Goal: Complete application form

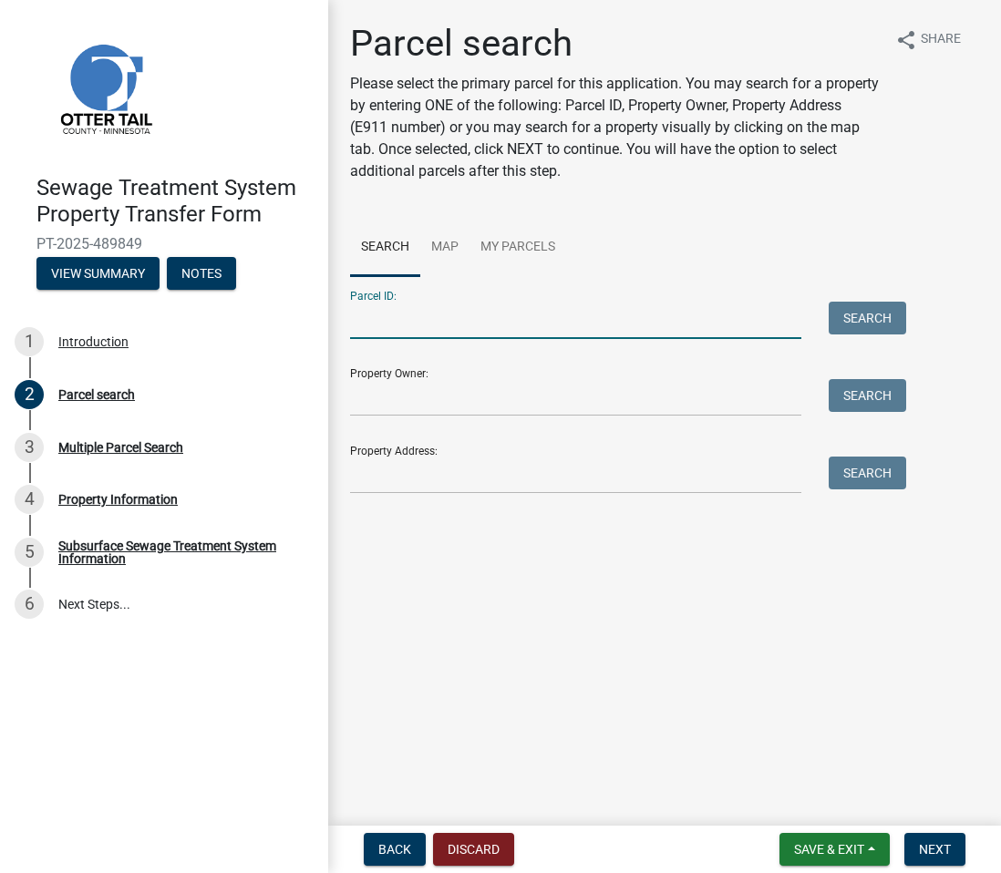
click at [508, 325] on input "Parcel ID:" at bounding box center [575, 320] width 451 height 37
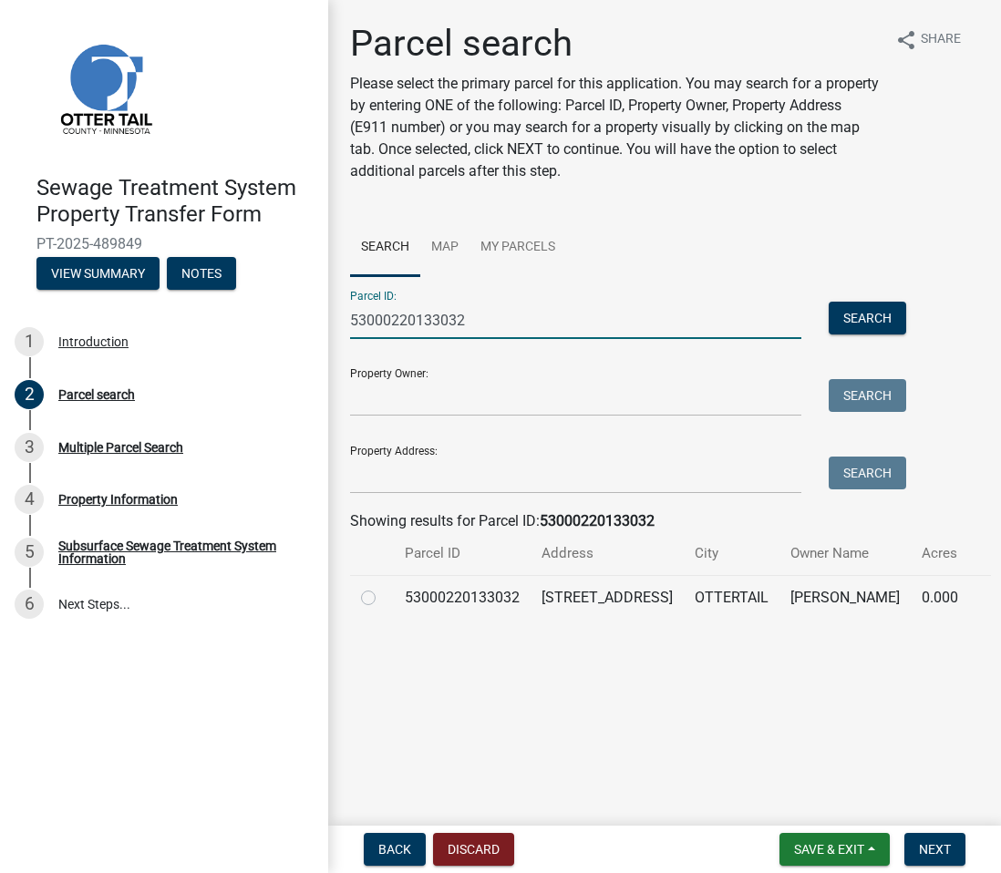
type input "53000220133032"
click at [383, 587] on label at bounding box center [383, 587] width 0 height 0
click at [383, 595] on input "radio" at bounding box center [389, 593] width 12 height 12
radio input "true"
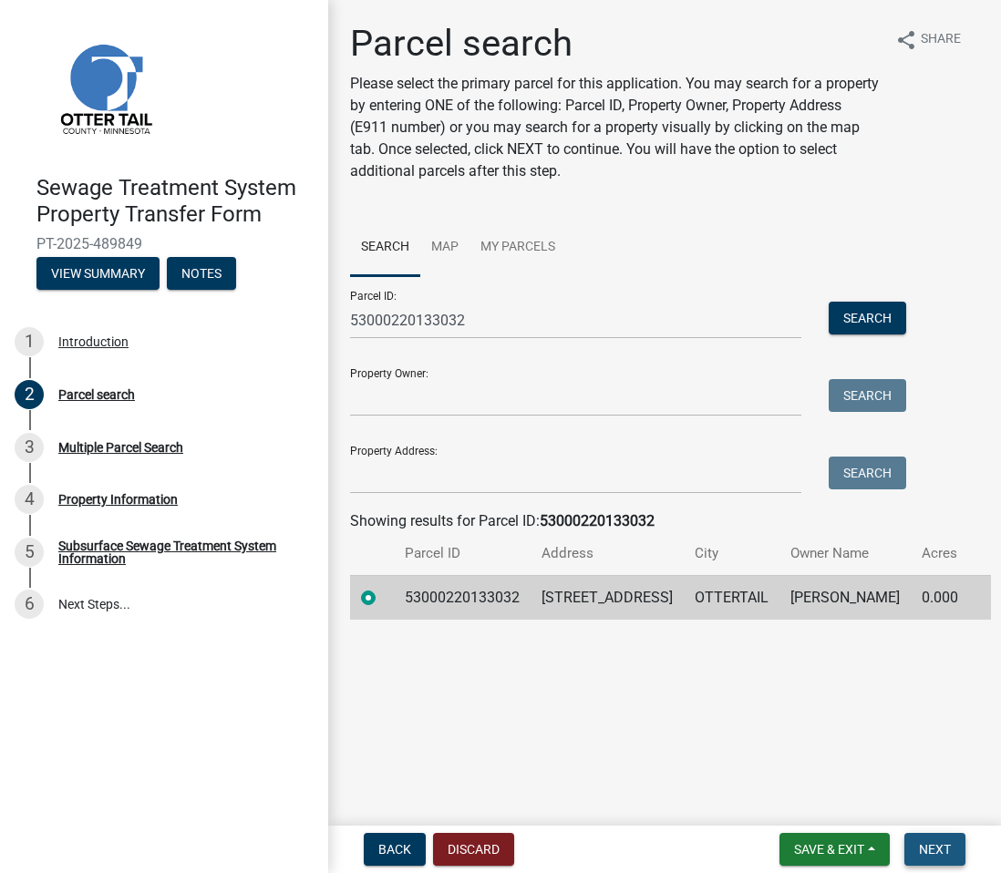
click at [925, 850] on span "Next" at bounding box center [935, 849] width 32 height 15
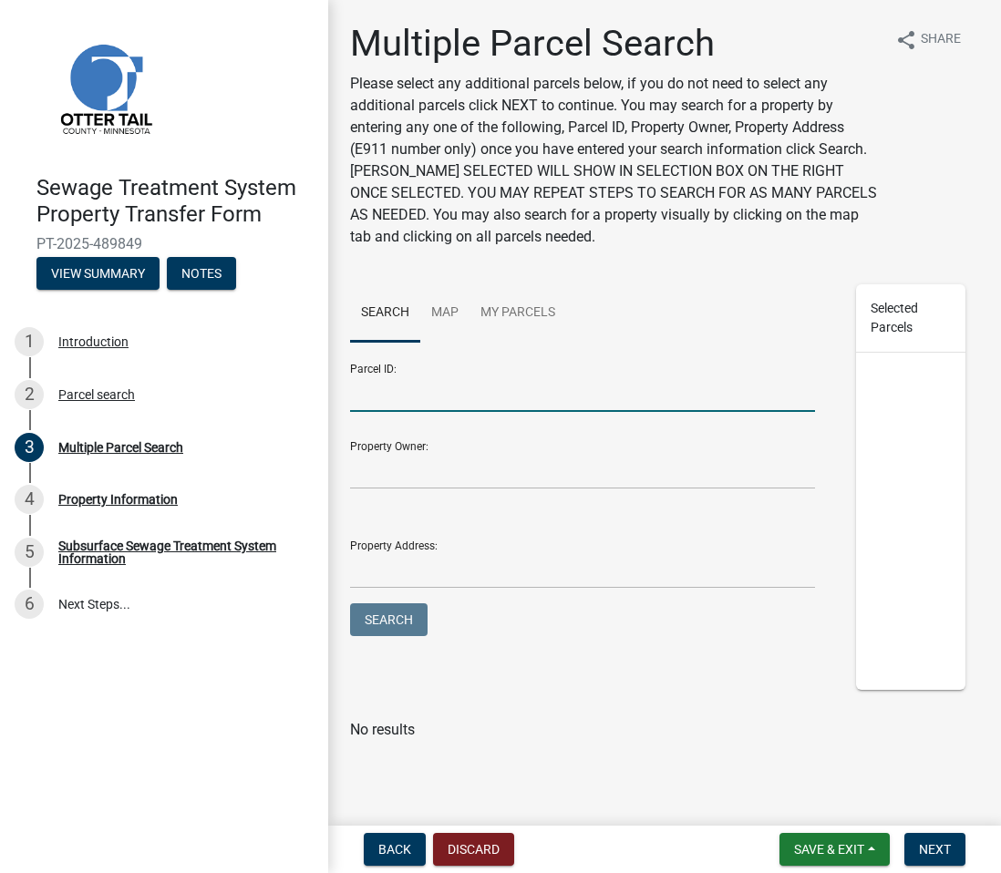
click at [497, 394] on input "Parcel ID:" at bounding box center [582, 393] width 465 height 37
click at [383, 475] on input "Property Owner:" at bounding box center [582, 470] width 465 height 37
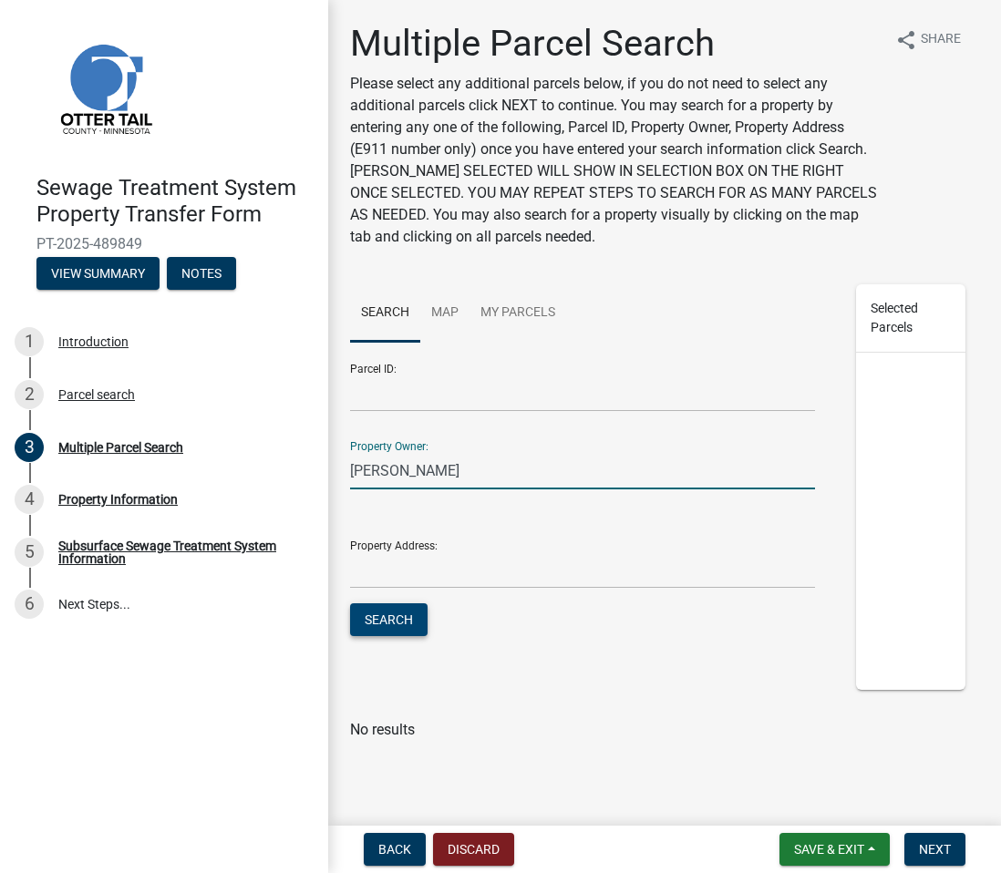
type input "[PERSON_NAME]"
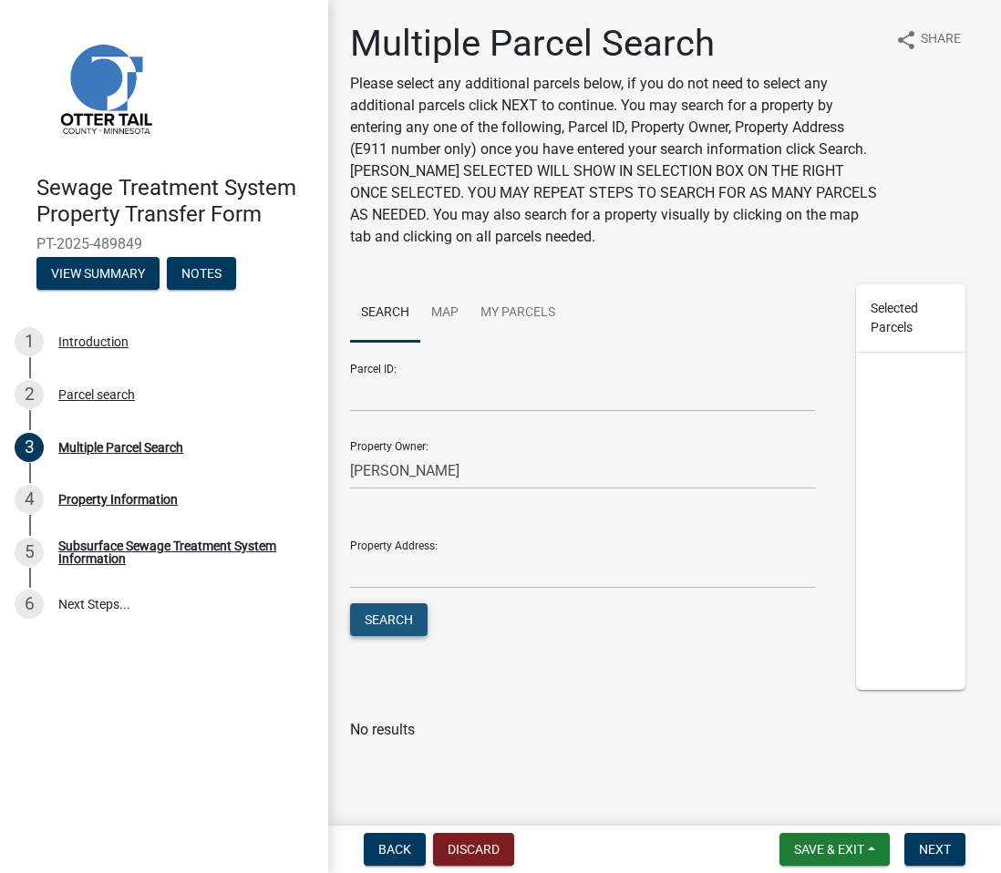
click at [395, 622] on button "Search" at bounding box center [388, 619] width 77 height 33
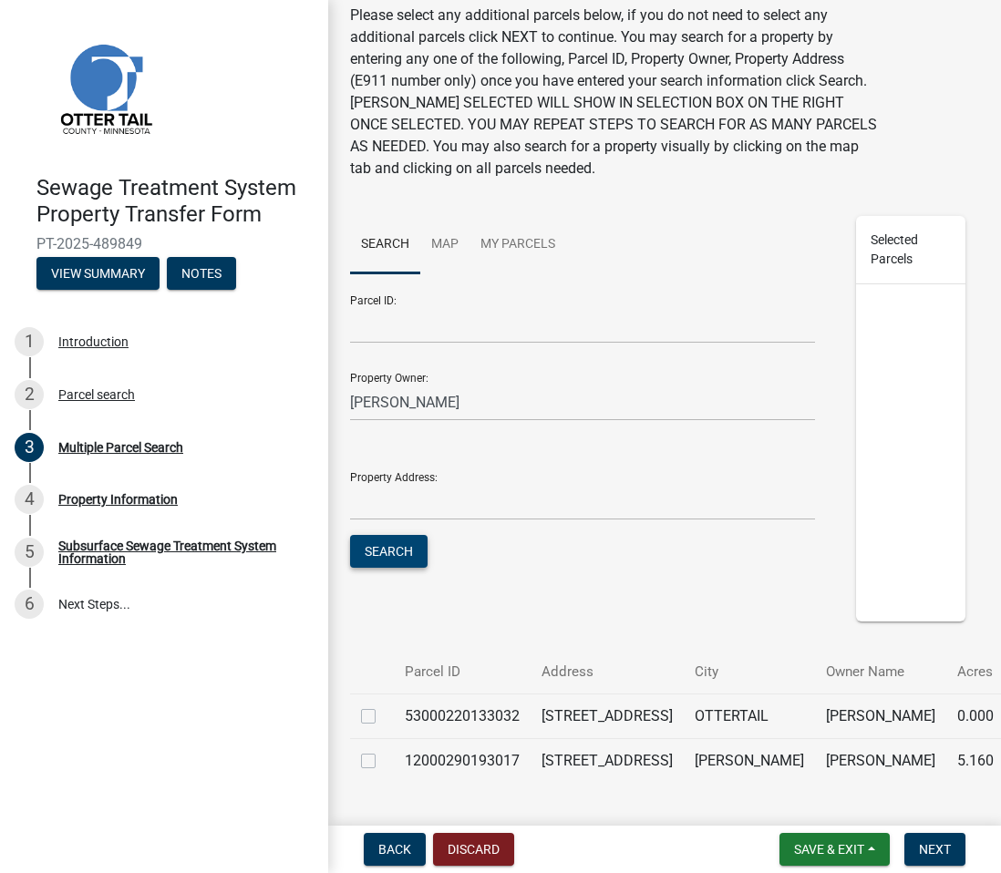
scroll to position [162, 0]
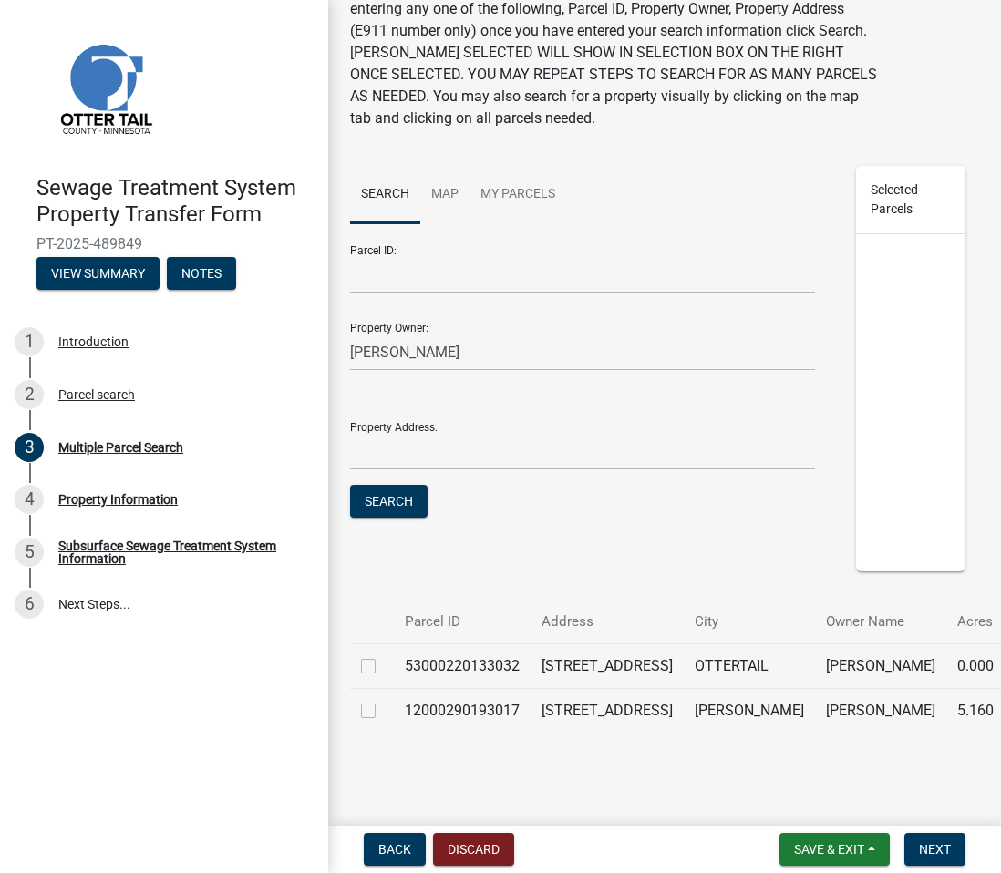
click at [383, 700] on label at bounding box center [383, 700] width 0 height 0
click at [383, 700] on input "checkbox" at bounding box center [389, 706] width 12 height 12
checkbox input "true"
click at [923, 840] on button "Next" at bounding box center [934, 849] width 61 height 33
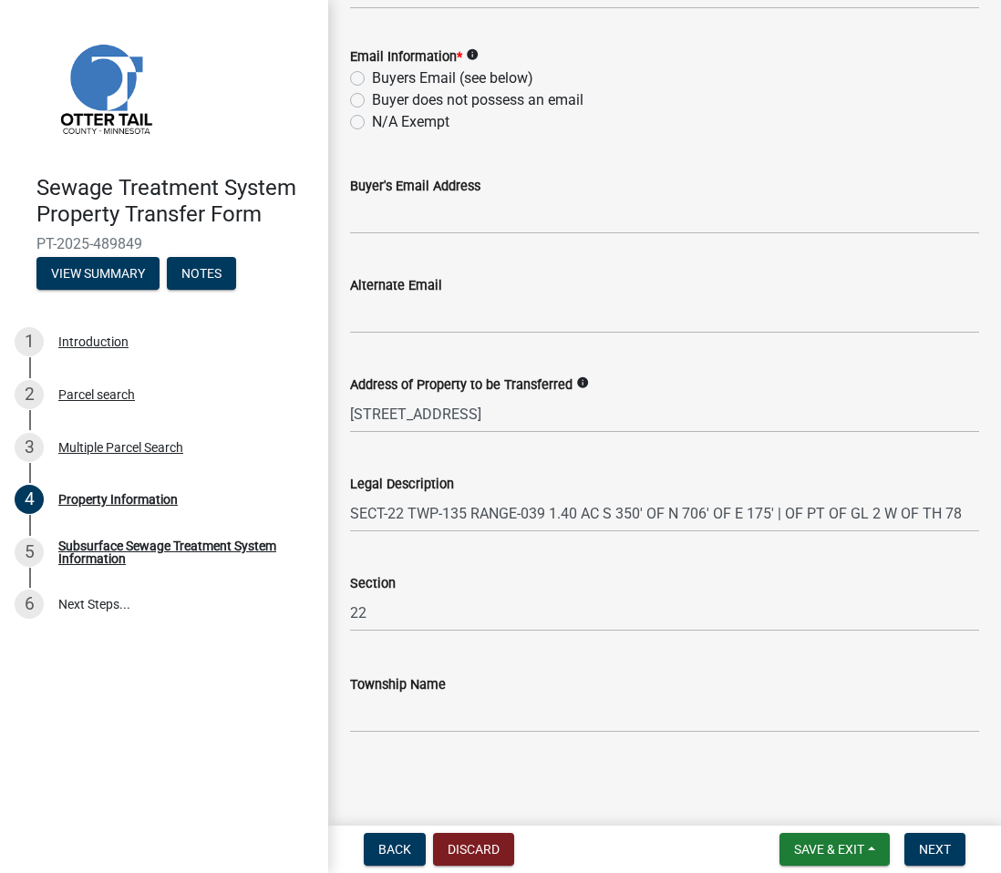
scroll to position [0, 0]
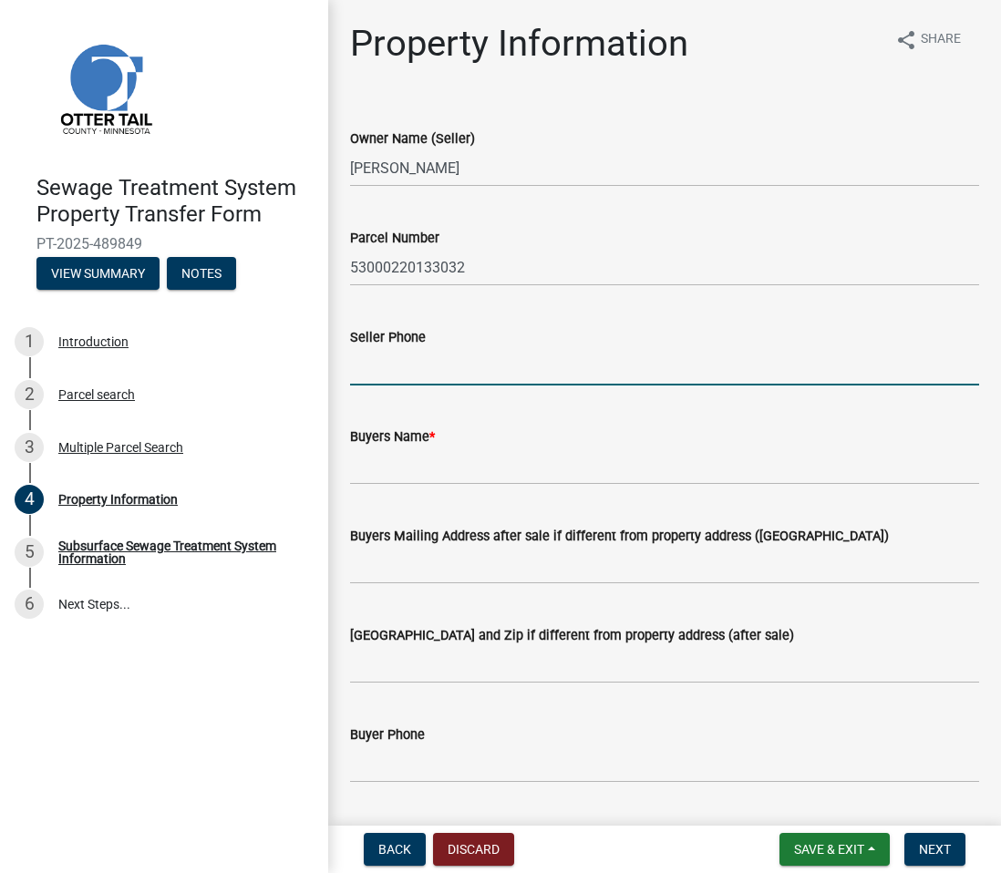
click at [449, 375] on input "Seller Phone" at bounding box center [664, 366] width 629 height 37
type input "E"
click at [375, 371] on input "7012972890" at bounding box center [664, 366] width 629 height 37
click at [350, 366] on input "701)2972890" at bounding box center [664, 366] width 629 height 37
click at [388, 364] on input "[PHONE_NUMBER]" at bounding box center [664, 366] width 629 height 37
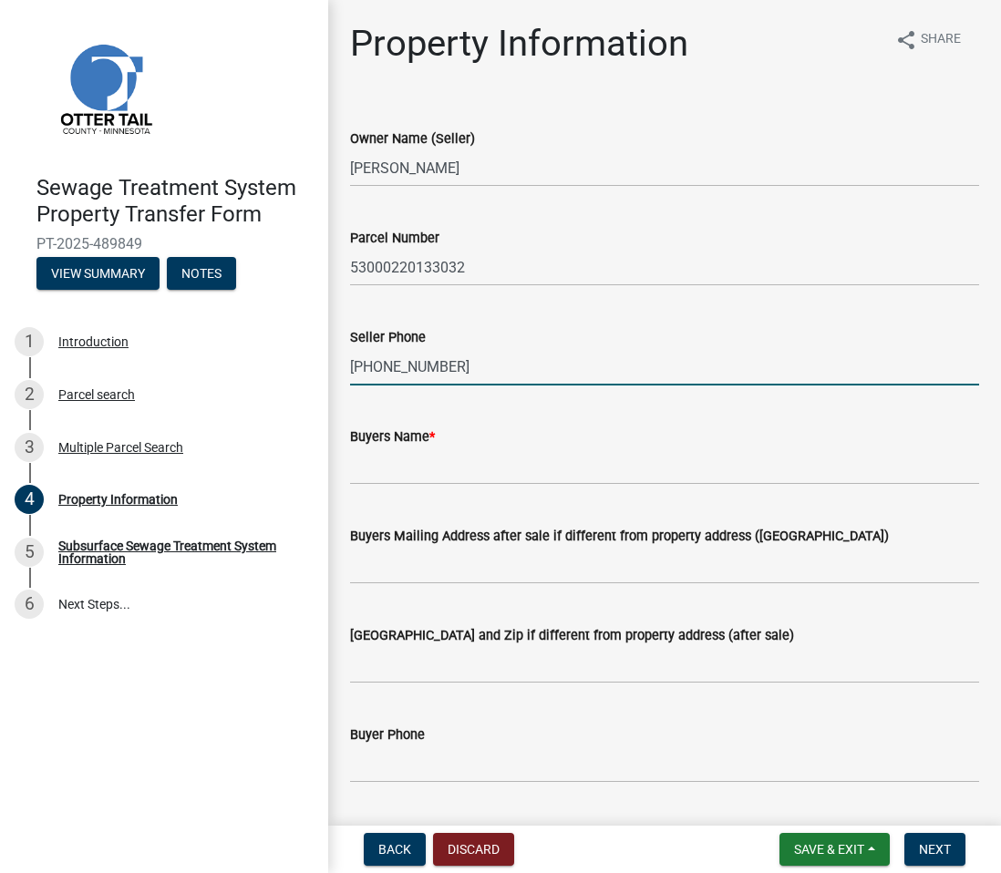
click at [414, 364] on input "[PHONE_NUMBER]" at bounding box center [664, 366] width 629 height 37
type input "[PHONE_NUMBER]"
click at [410, 466] on input "Buyers Name *" at bounding box center [664, 466] width 629 height 37
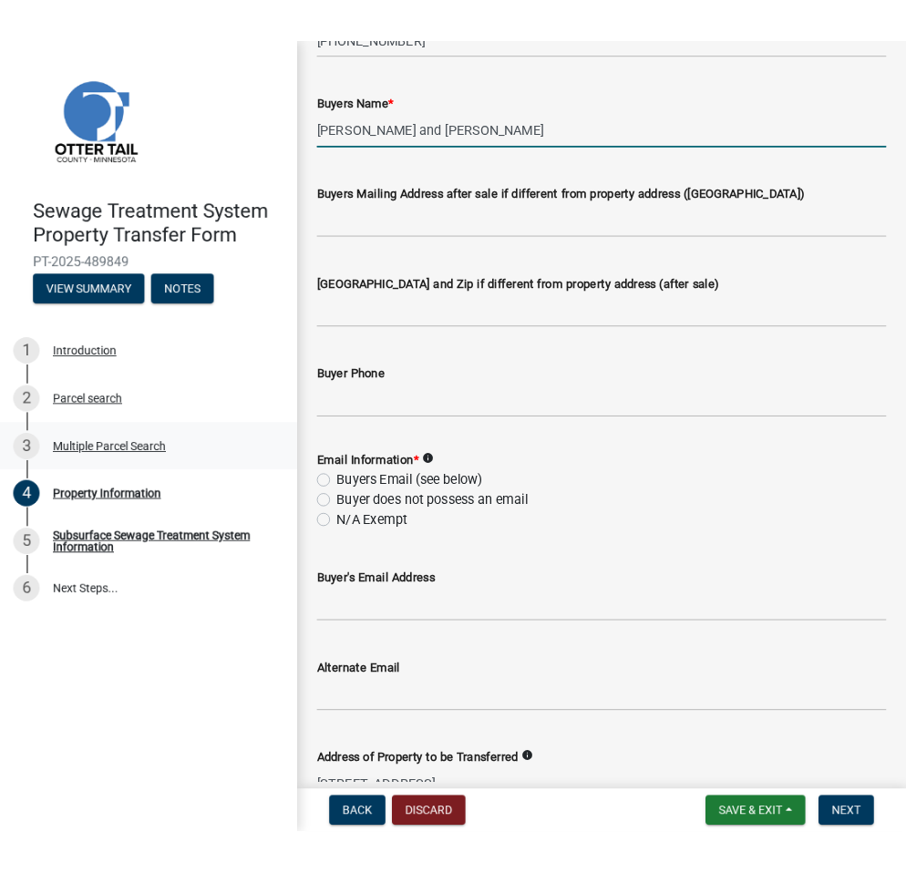
scroll to position [368, 0]
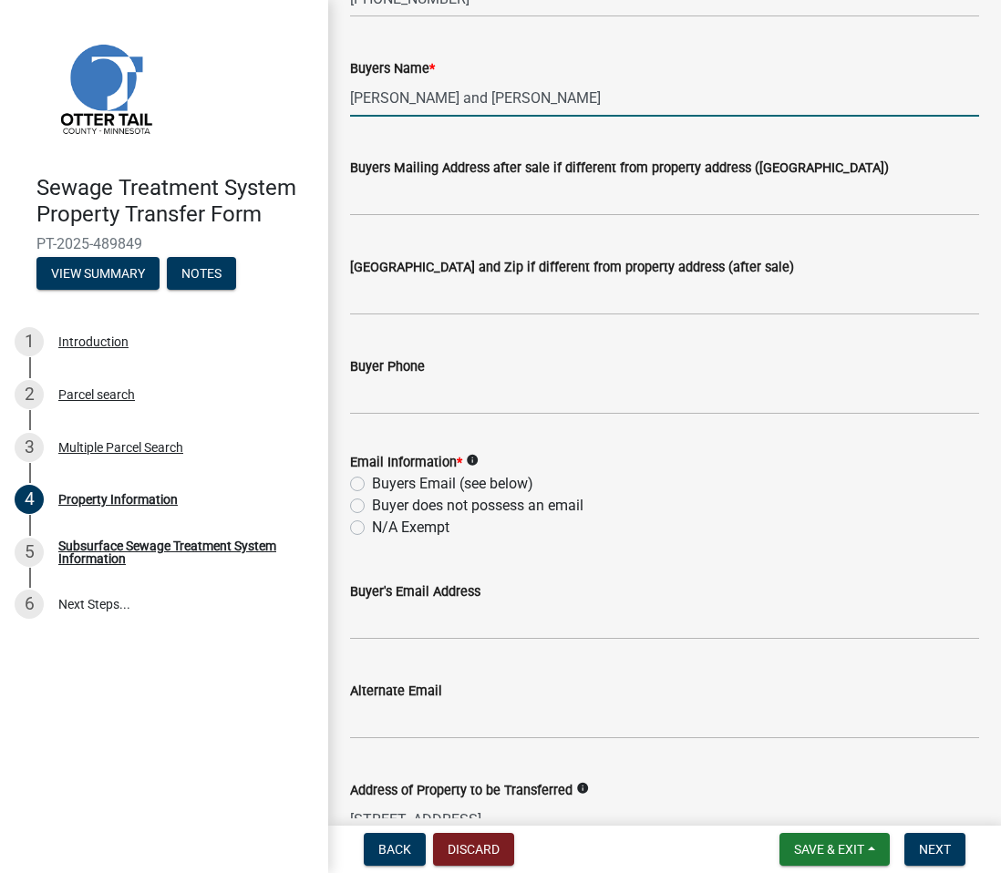
type input "[PERSON_NAME] and [PERSON_NAME]"
click at [372, 479] on label "Buyers Email (see below)" at bounding box center [452, 484] width 161 height 22
click at [372, 479] on input "Buyers Email (see below)" at bounding box center [378, 479] width 12 height 12
radio input "true"
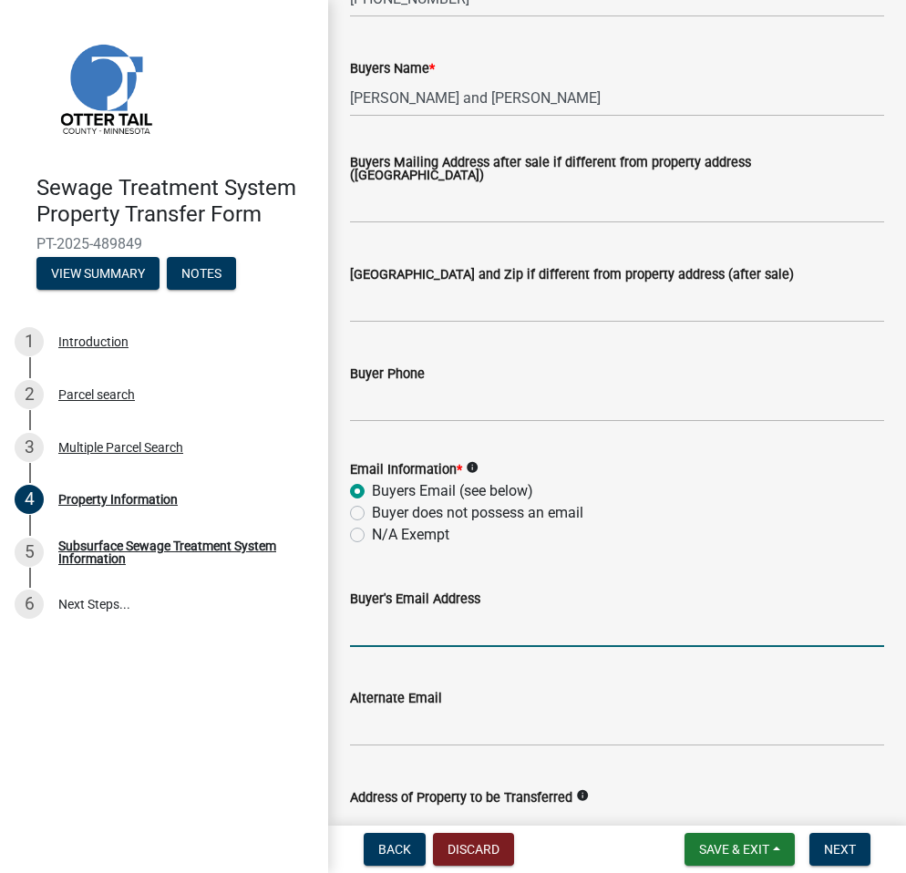
click at [461, 635] on input "Buyer's Email Address" at bounding box center [617, 628] width 534 height 37
paste input "[PERSON_NAME][EMAIL_ADDRESS][DOMAIN_NAME]"
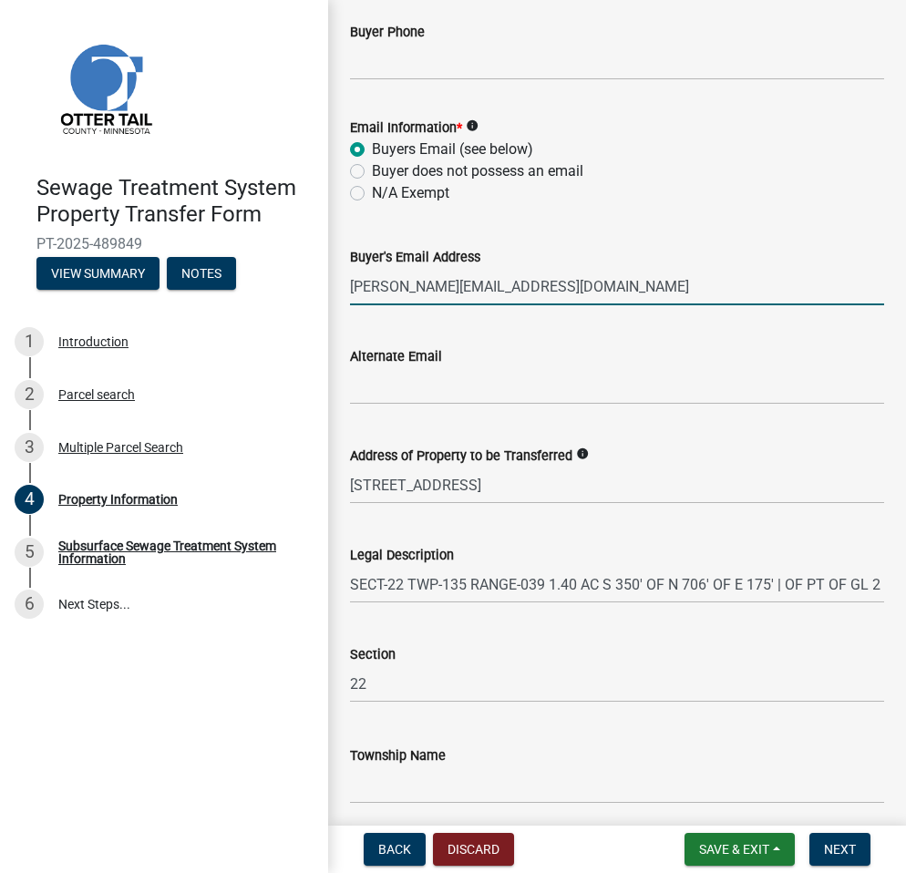
scroll to position [733, 0]
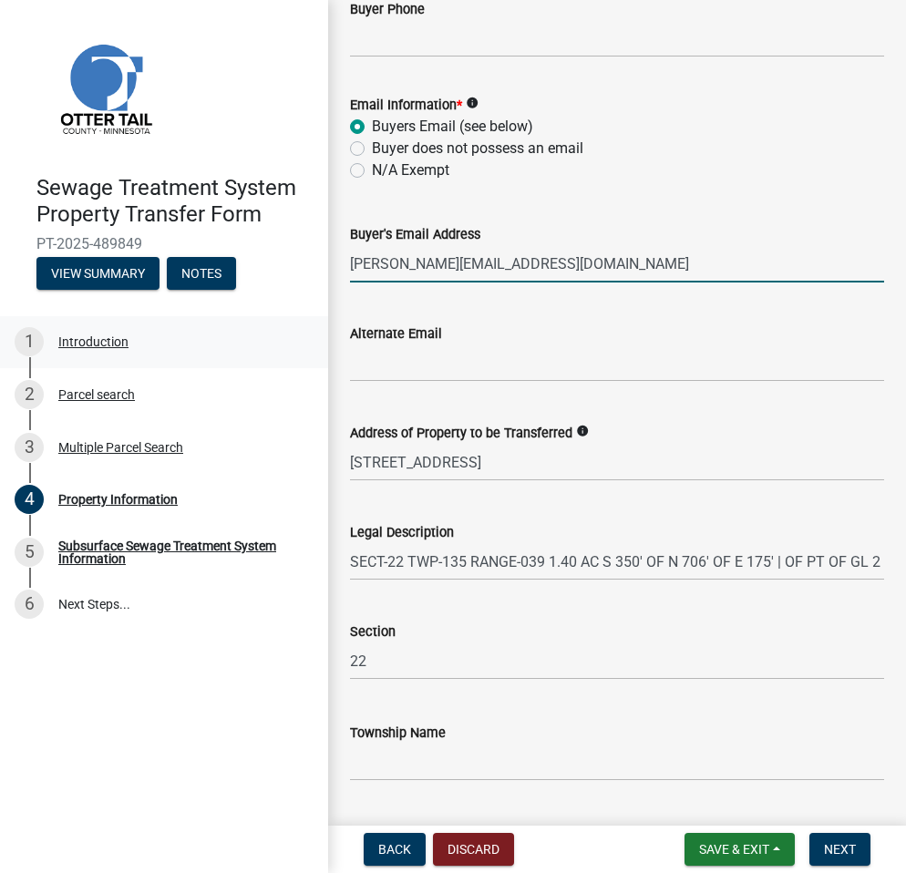
type input "[PERSON_NAME][EMAIL_ADDRESS][DOMAIN_NAME]"
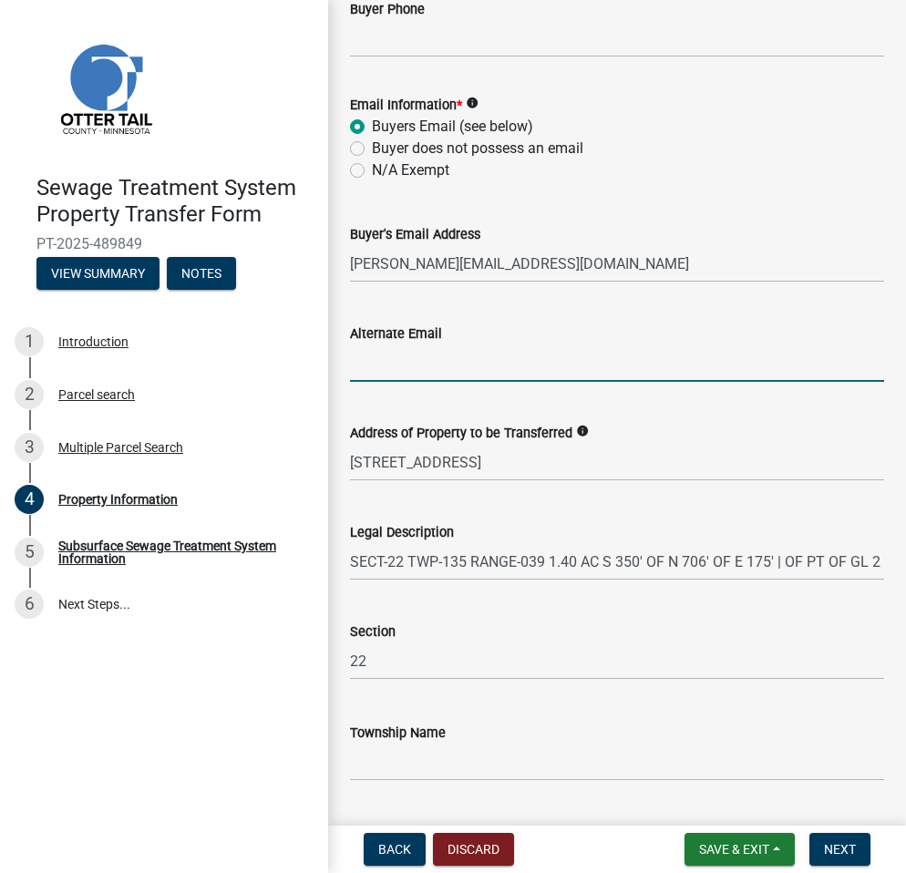
click at [456, 362] on input "Alternate Email" at bounding box center [617, 363] width 534 height 37
paste input "[EMAIL_ADDRESS][DOMAIN_NAME]"
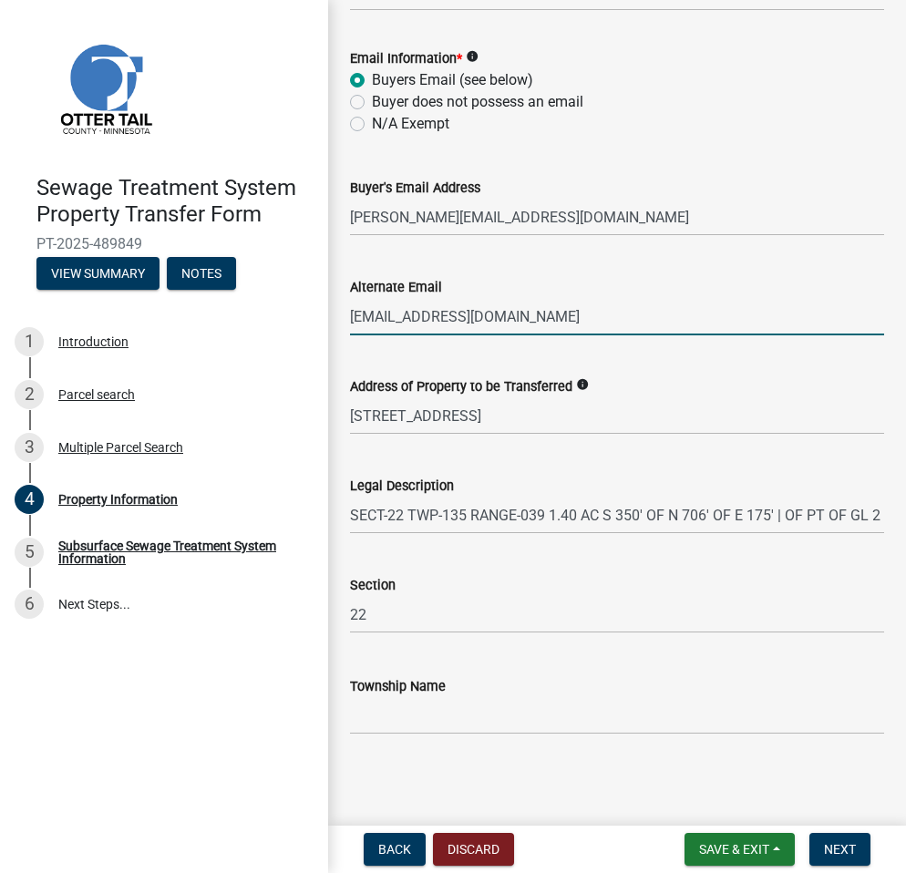
scroll to position [782, 0]
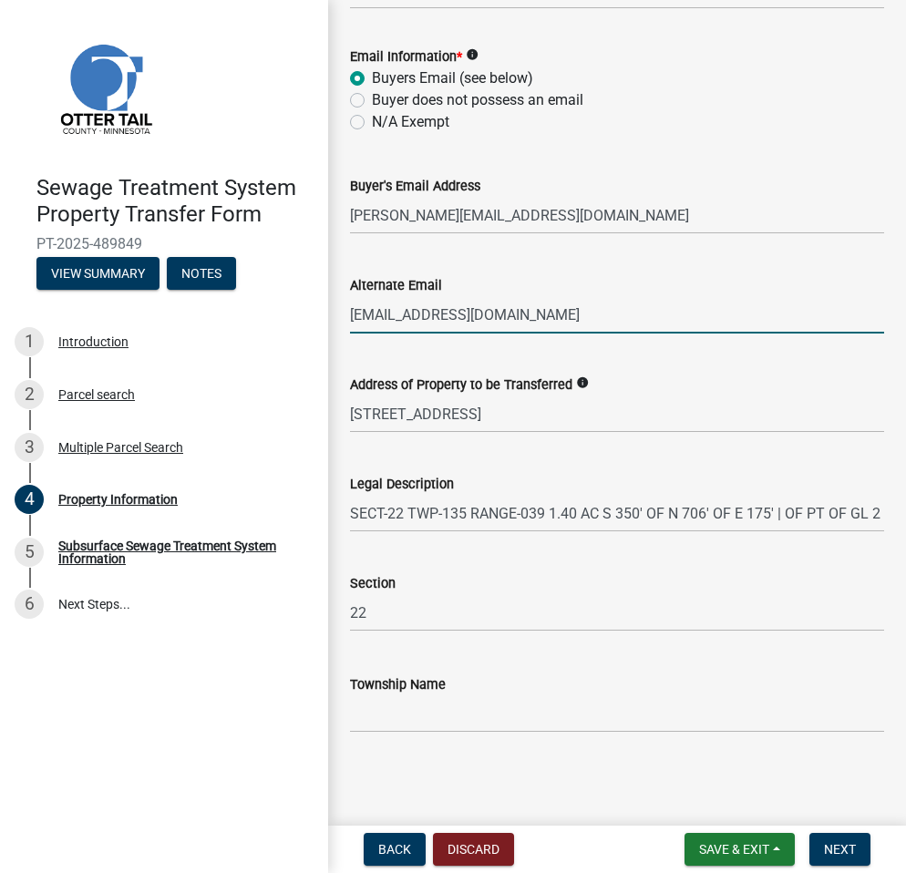
type input "[EMAIL_ADDRESS][DOMAIN_NAME]"
click at [872, 844] on form "Save & Exit Save Save & Exit Next" at bounding box center [777, 849] width 201 height 33
click at [860, 843] on button "Next" at bounding box center [840, 849] width 61 height 33
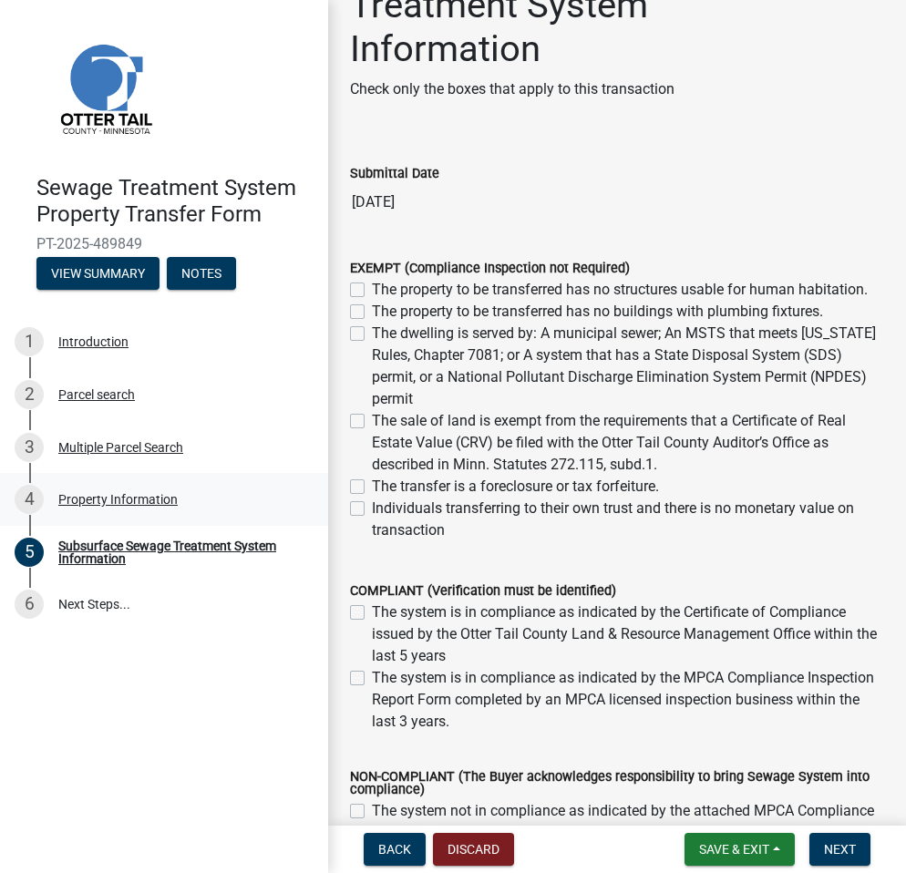
scroll to position [86, 0]
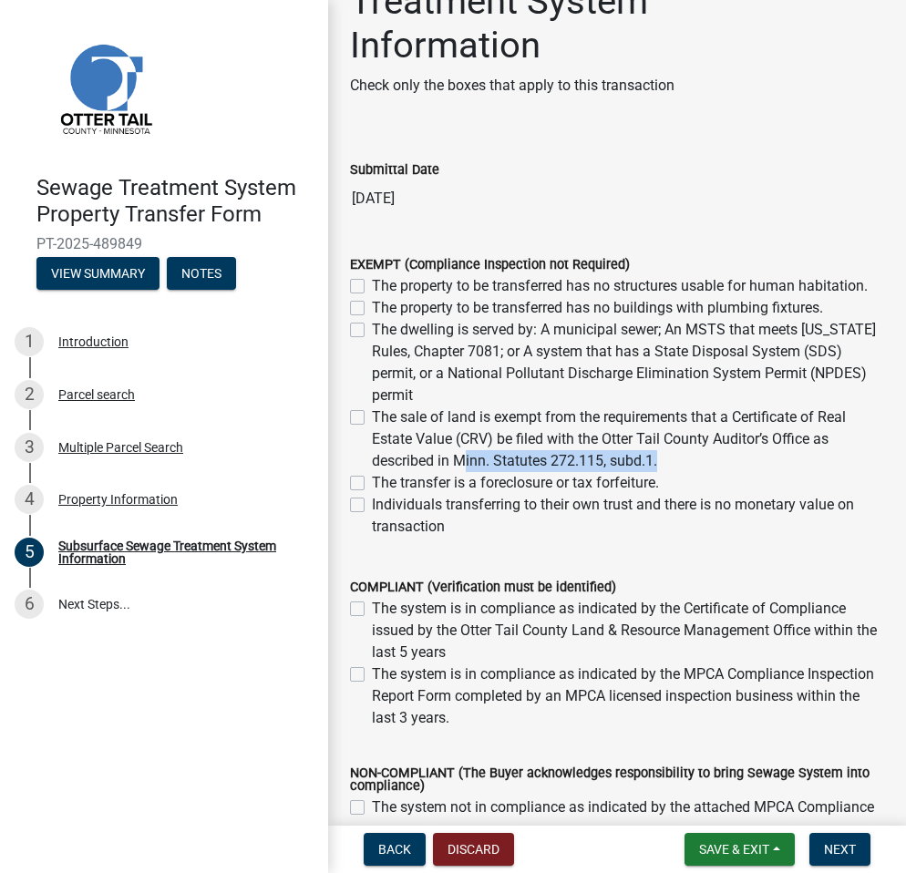
drag, startPoint x: 654, startPoint y: 480, endPoint x: 459, endPoint y: 488, distance: 195.3
click at [459, 472] on label "The sale of land is exempt from the requirements that a Certificate of Real Est…" at bounding box center [628, 440] width 512 height 66
copy label "Minn. Statutes 272.115, subd.1"
click at [504, 538] on label "Individuals transferring to their own trust and there is no monetary value on t…" at bounding box center [628, 516] width 512 height 44
click at [384, 506] on input "Individuals transferring to their own trust and there is no monetary value on t…" at bounding box center [378, 500] width 12 height 12
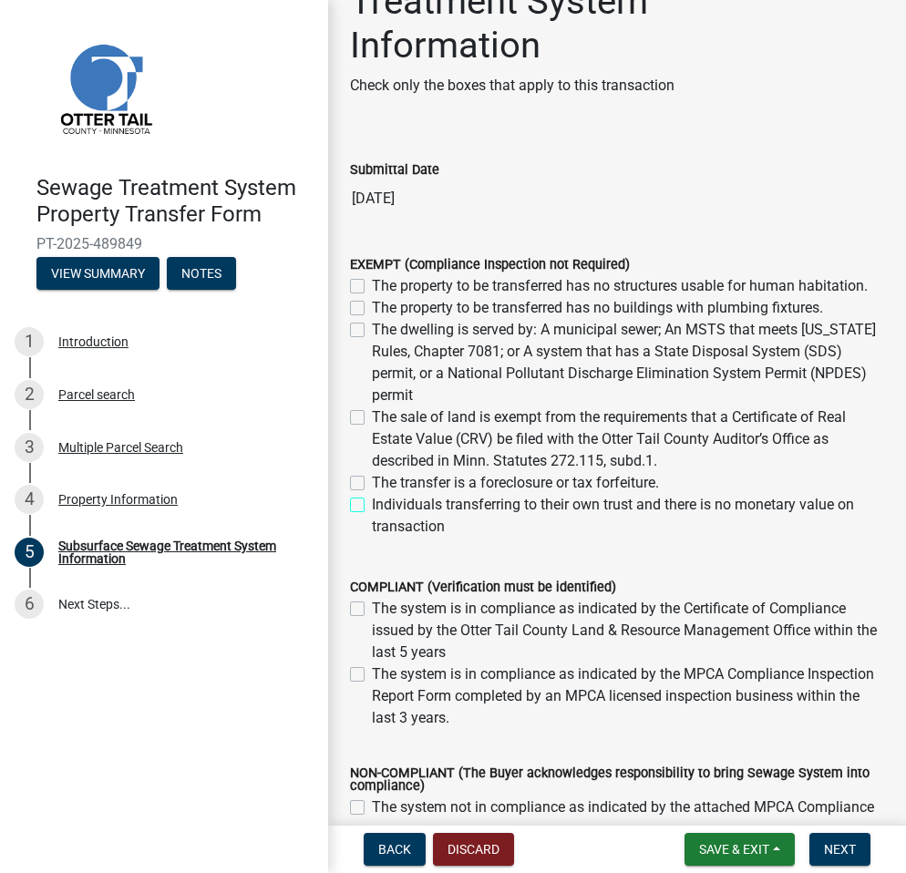
checkbox input "true"
checkbox input "false"
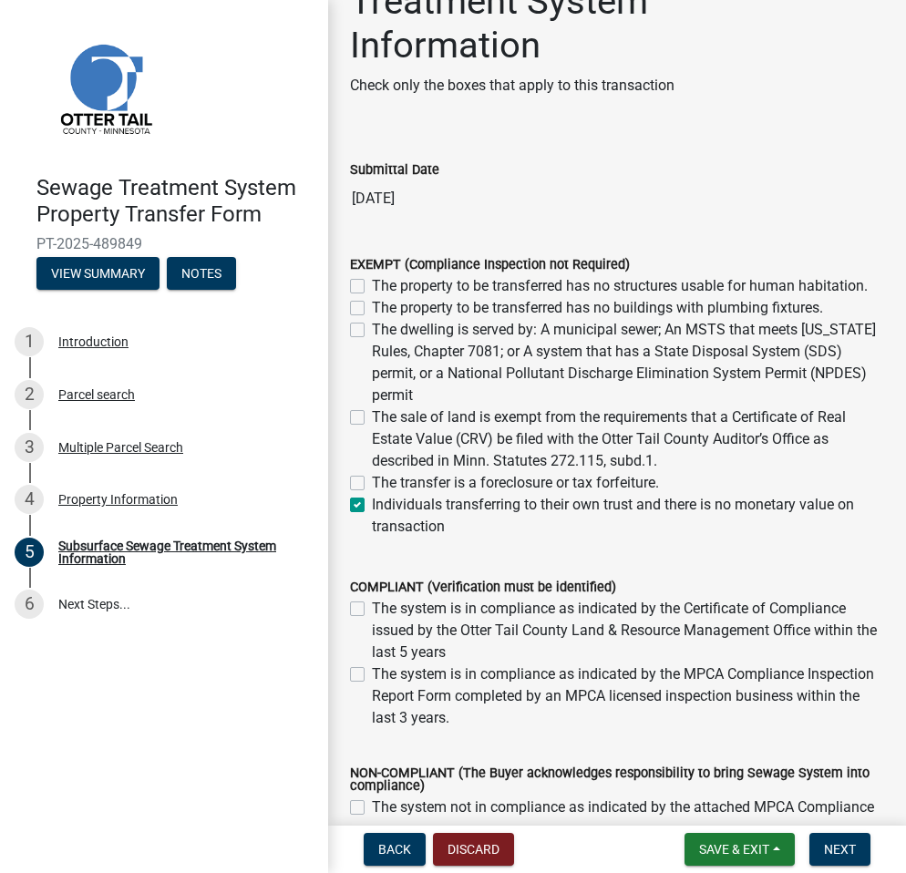
checkbox input "false"
click at [504, 538] on label "Individuals transferring to their own trust and there is no monetary value on t…" at bounding box center [628, 516] width 512 height 44
click at [384, 506] on input "Individuals transferring to their own trust and there is no monetary value on t…" at bounding box center [378, 500] width 12 height 12
checkbox input "false"
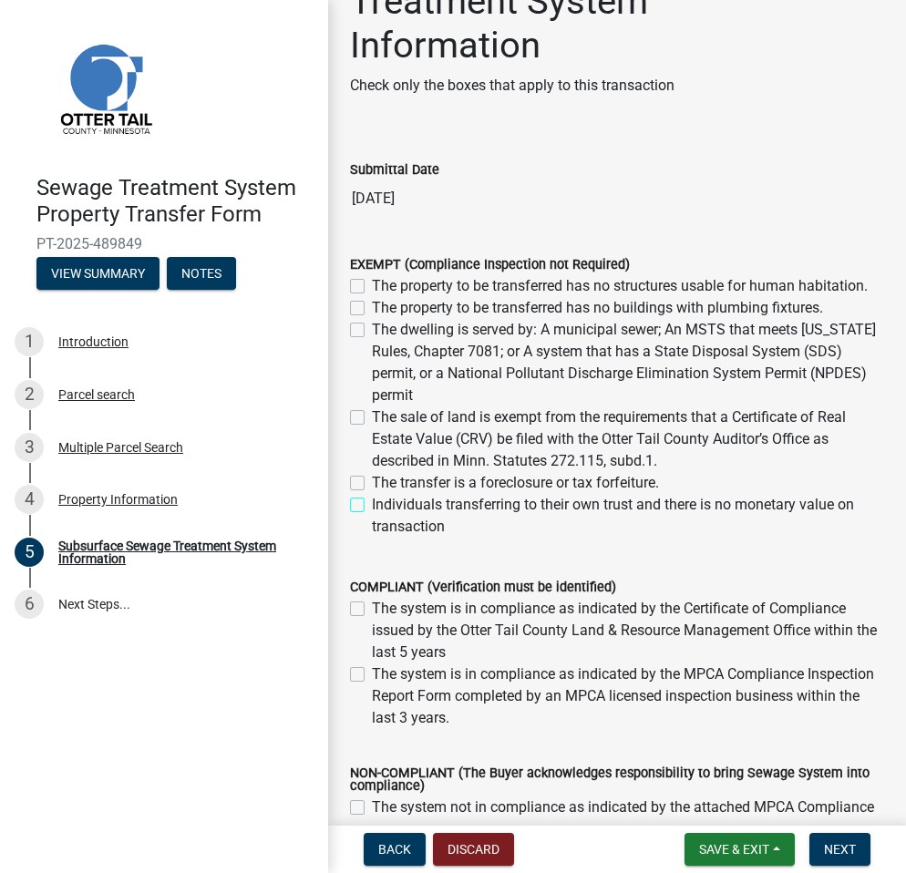
checkbox input "false"
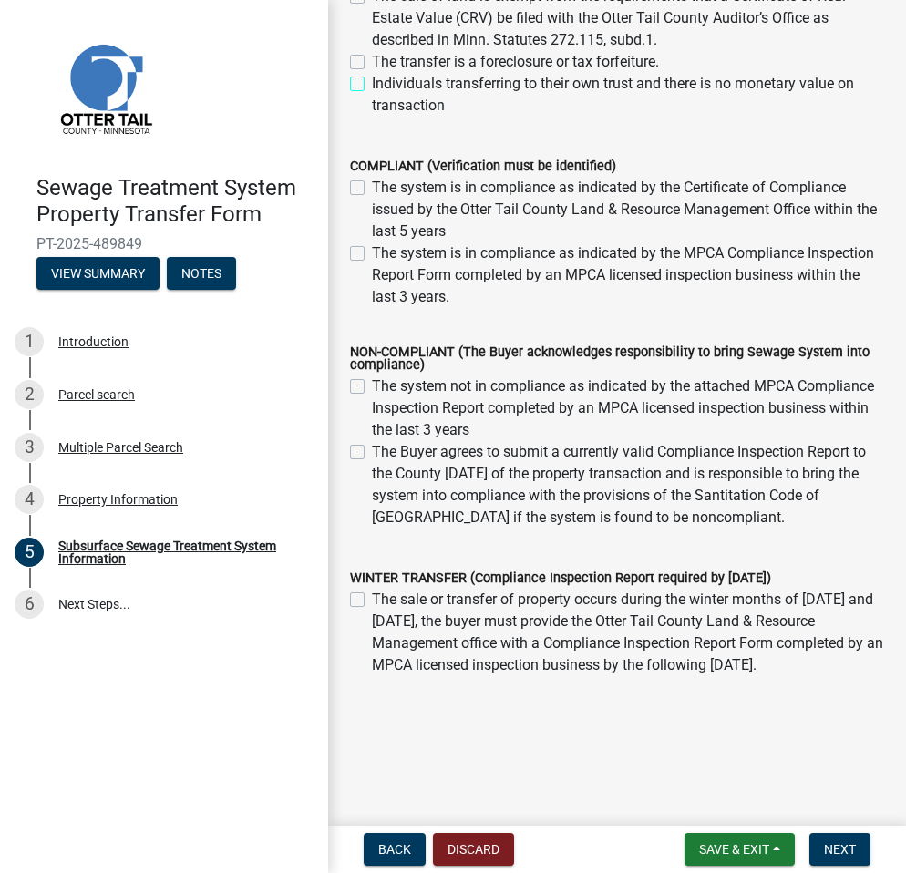
scroll to position [555, 0]
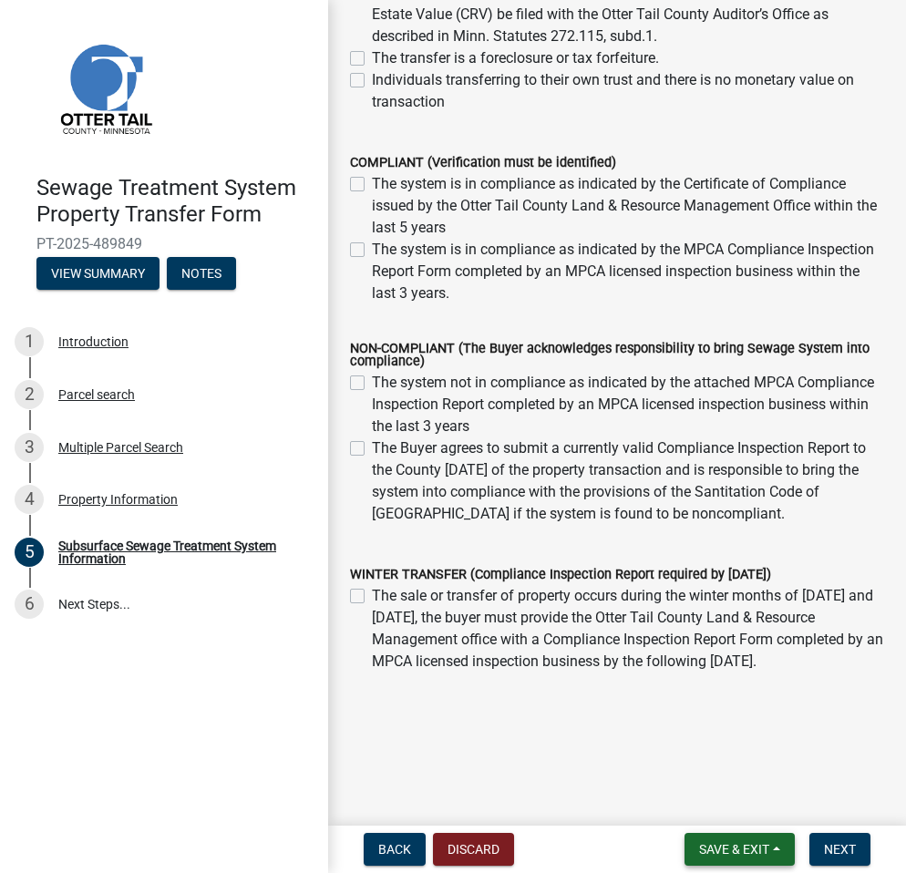
click at [735, 849] on span "Save & Exit" at bounding box center [734, 849] width 70 height 15
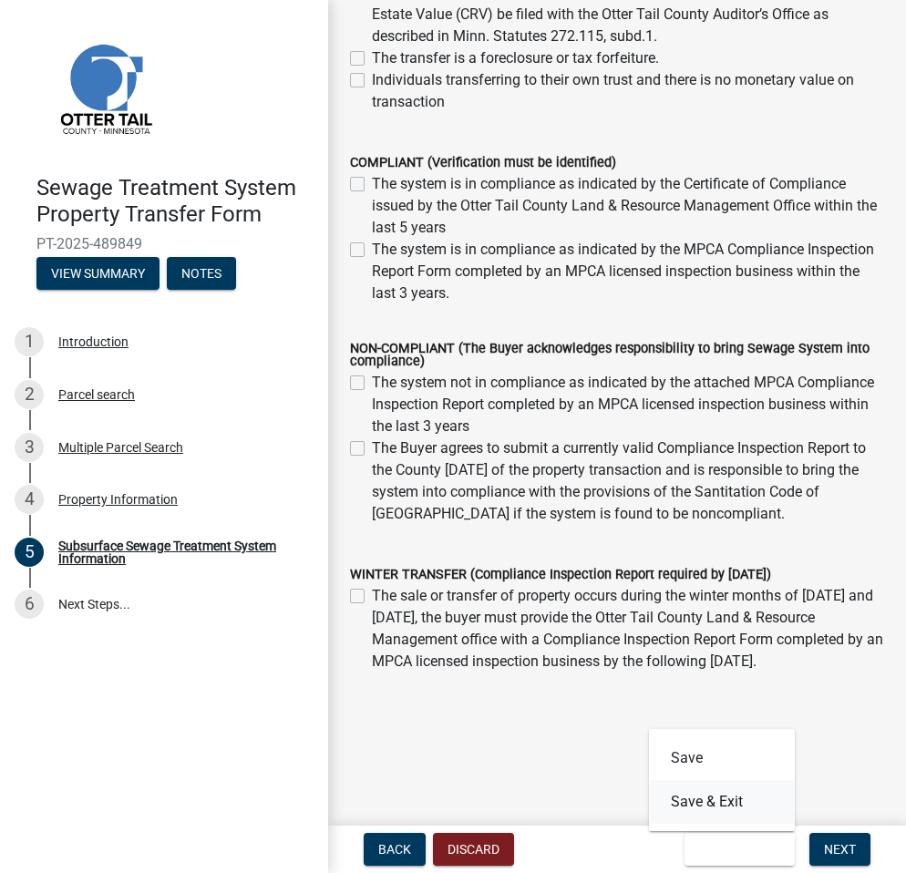
click at [712, 801] on button "Save & Exit" at bounding box center [722, 802] width 146 height 44
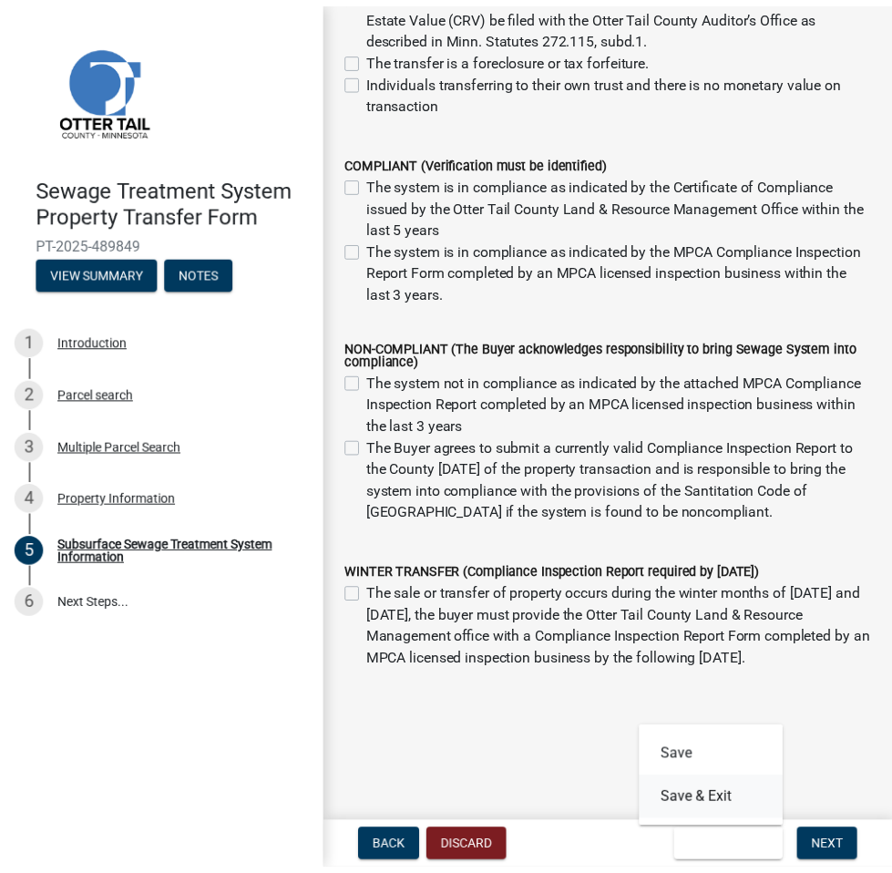
scroll to position [0, 0]
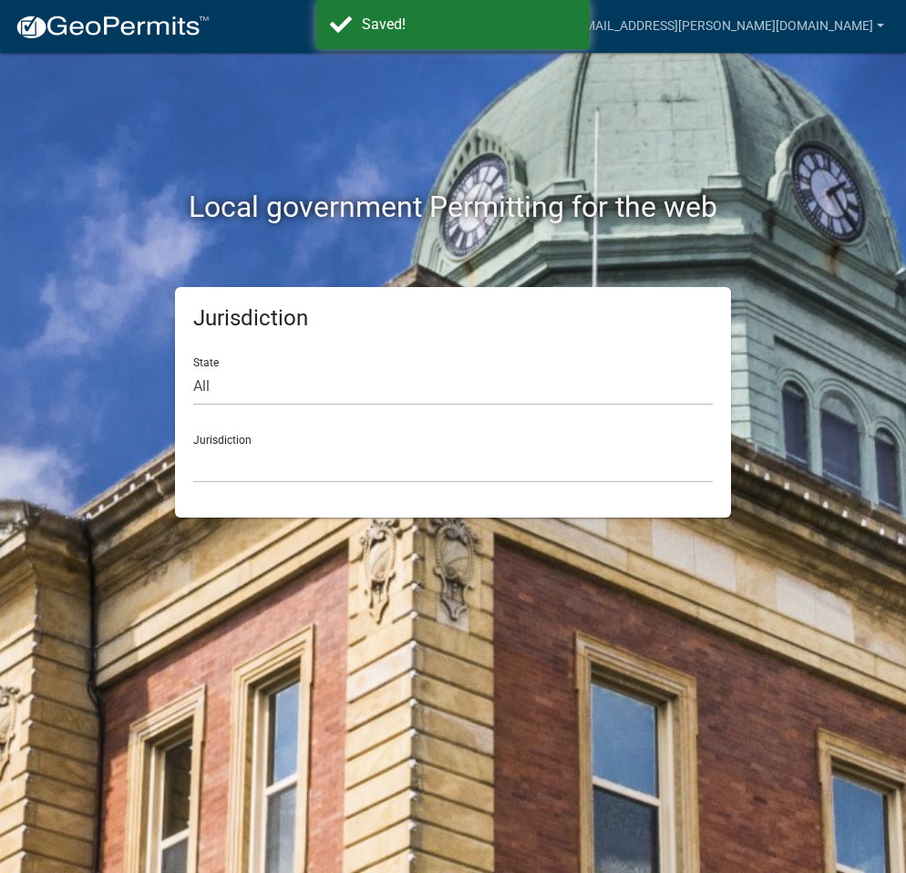
click at [129, 27] on img at bounding box center [112, 27] width 195 height 27
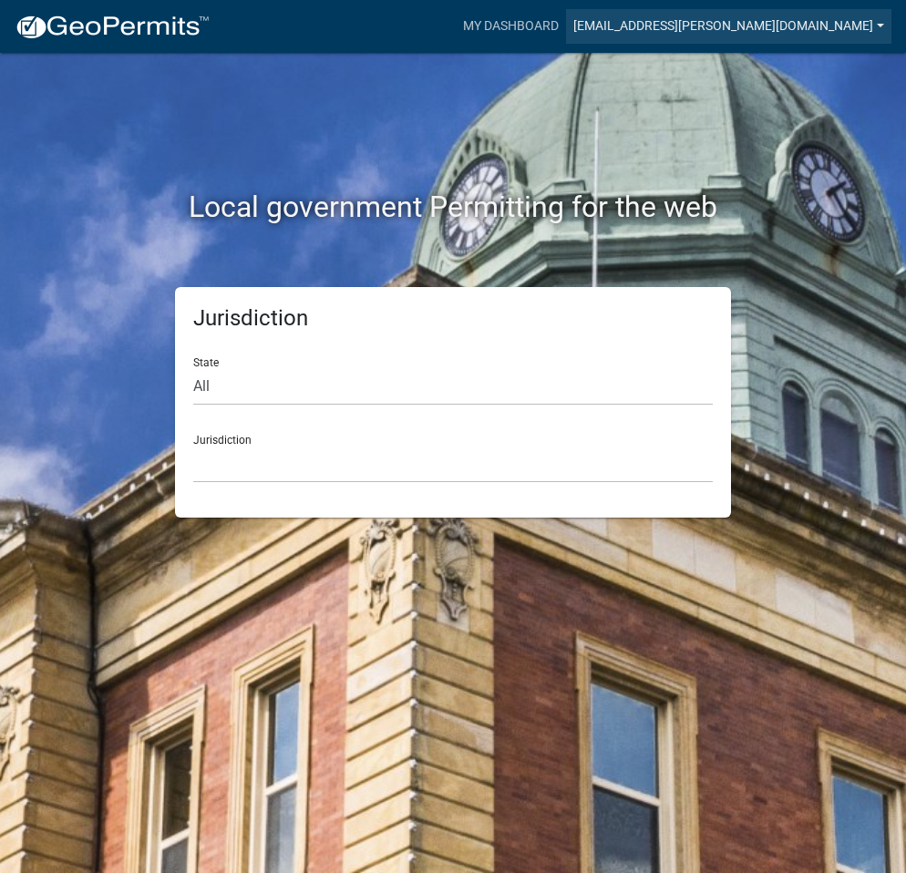
click at [670, 25] on link "[EMAIL_ADDRESS][PERSON_NAME][DOMAIN_NAME]" at bounding box center [728, 26] width 325 height 35
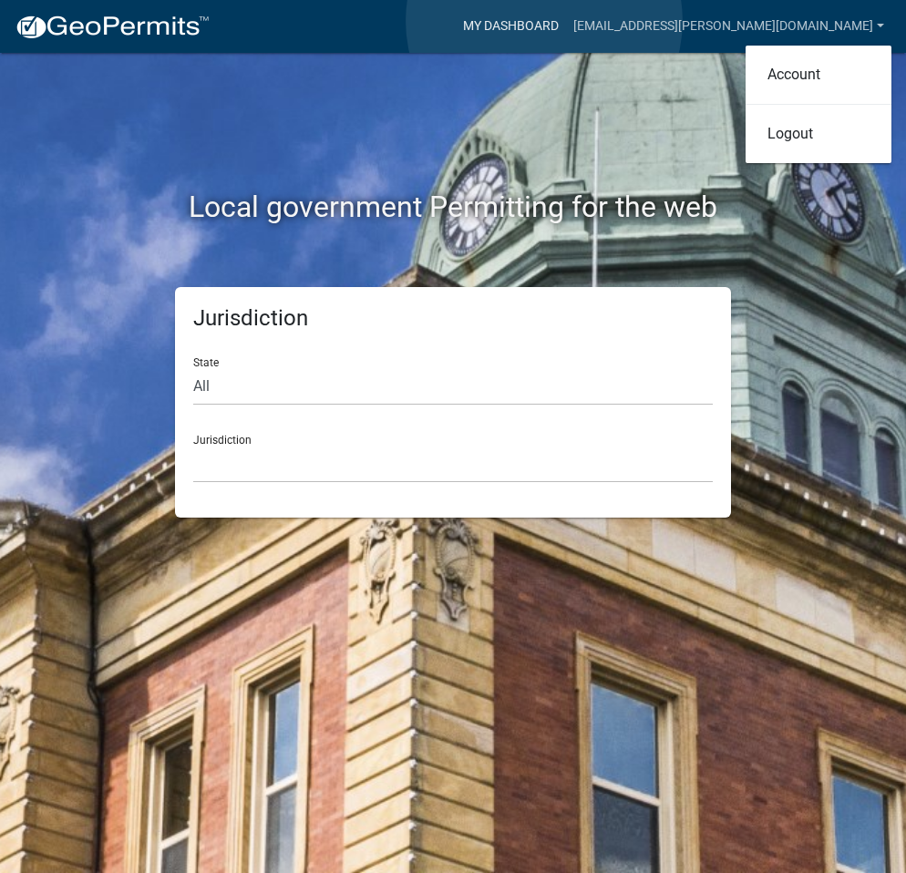
click at [544, 21] on link "My Dashboard" at bounding box center [511, 26] width 110 height 35
